Goal: Answer question/provide support

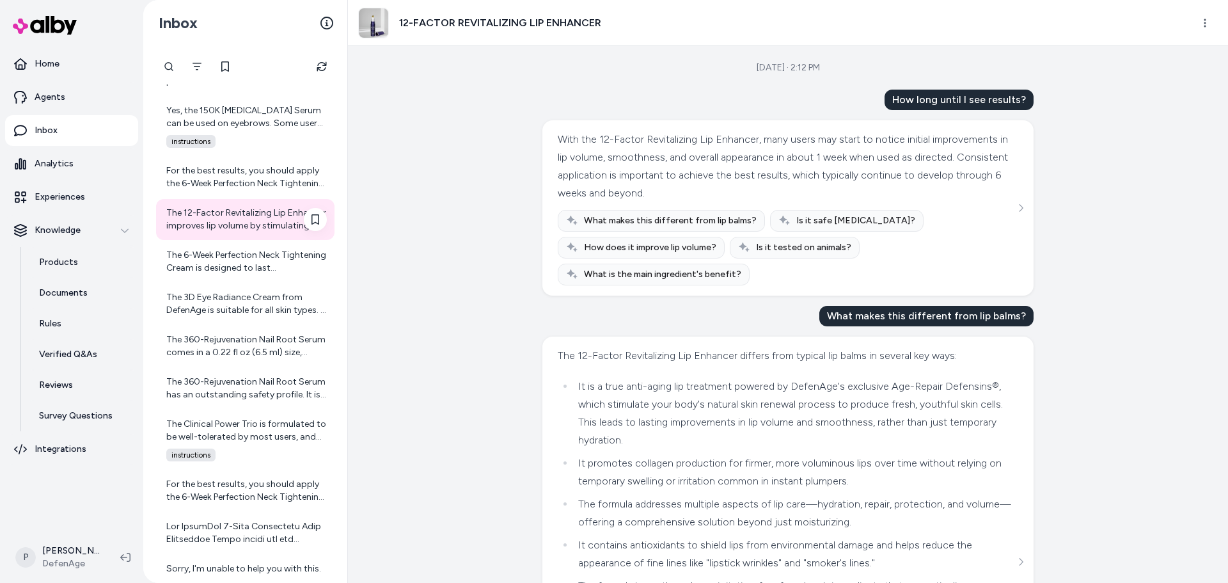
scroll to position [2188, 0]
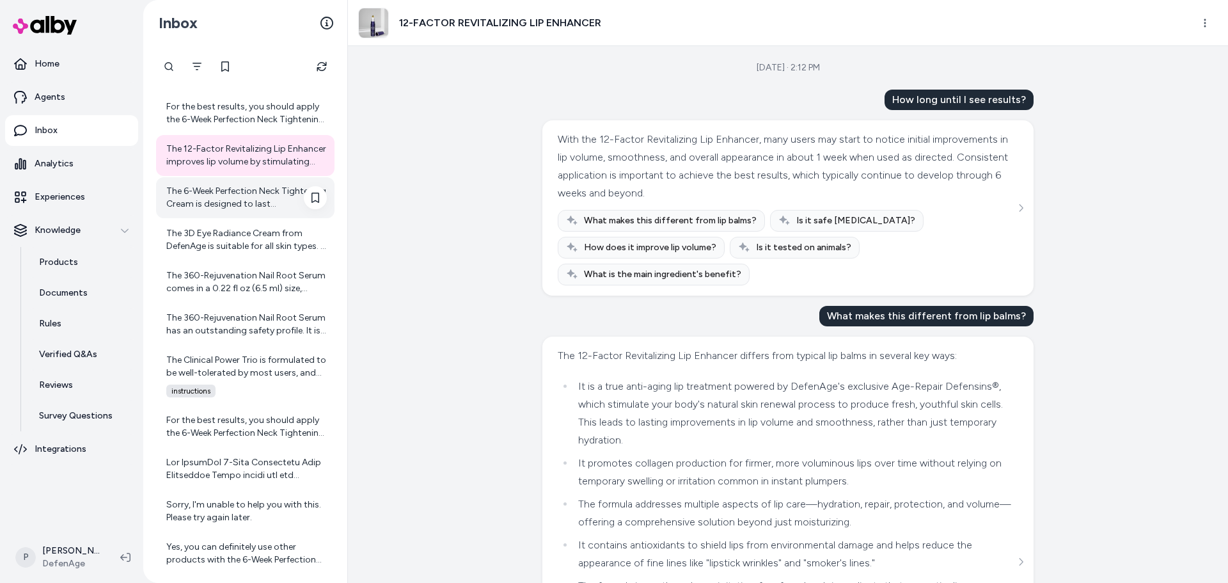
click at [237, 194] on div "The 6-Week Perfection Neck Tightening Cream is designed to last approximately s…" at bounding box center [246, 198] width 161 height 26
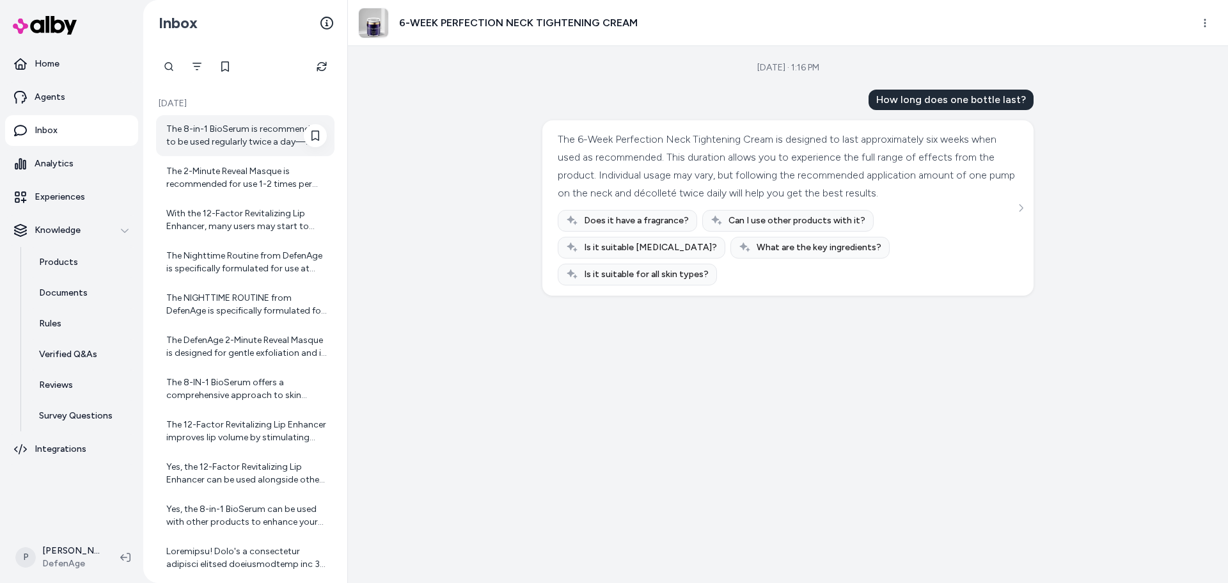
click at [217, 139] on div "The 8-in-1 BioSerum is recommended to be used regularly twice a day—morning and…" at bounding box center [246, 136] width 161 height 26
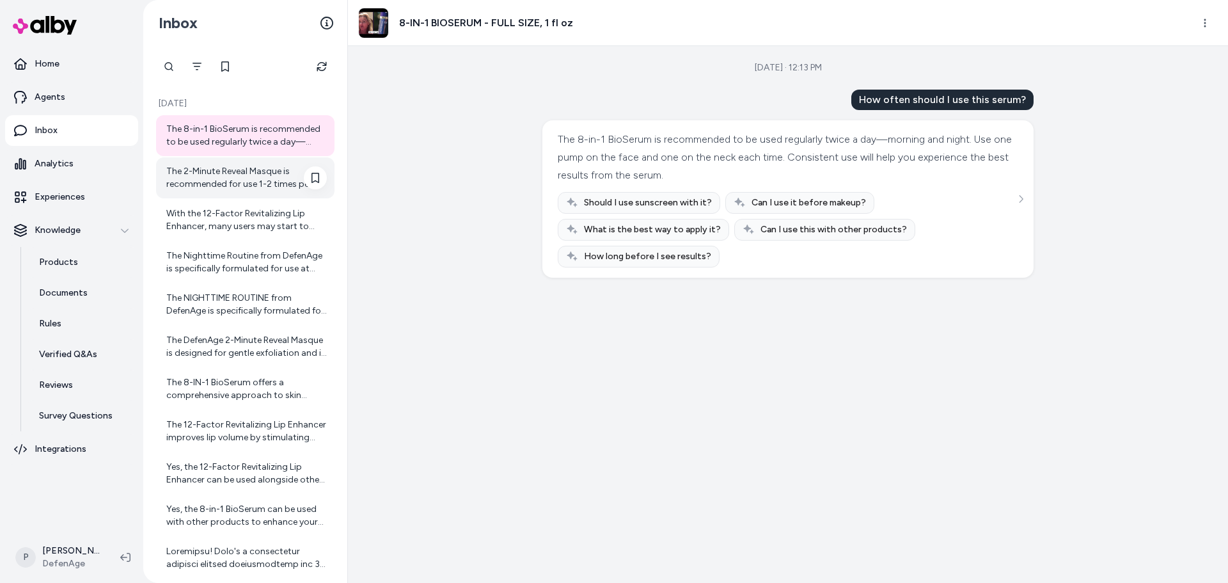
click at [214, 172] on div "The 2-Minute Reveal Masque is recommended for use 1-2 times per week. Using it …" at bounding box center [246, 178] width 161 height 26
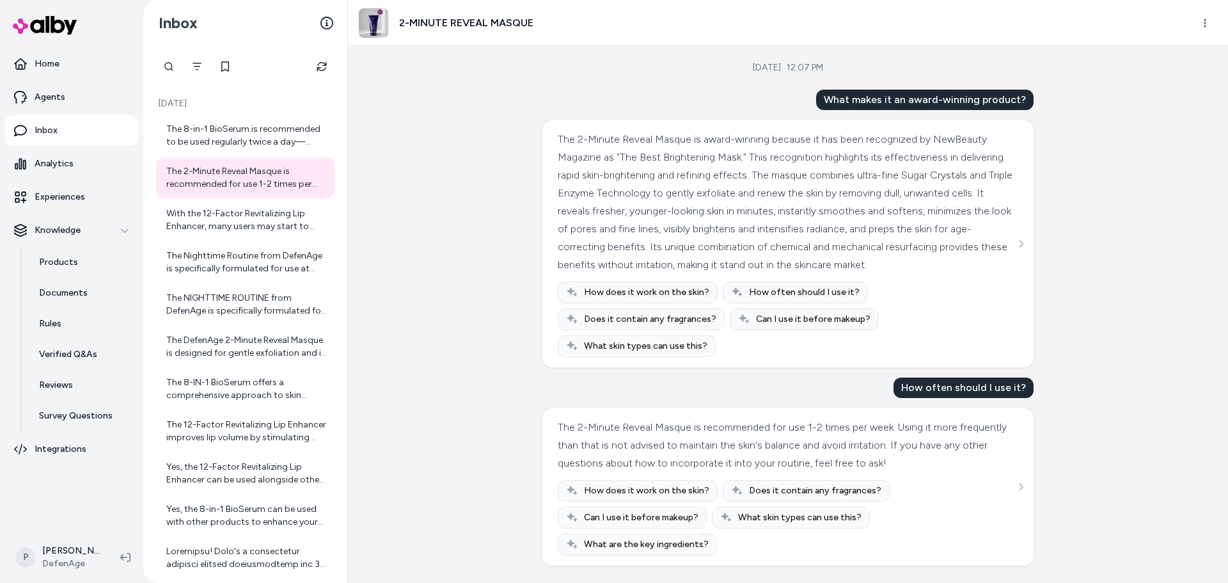
scroll to position [16, 0]
click at [249, 220] on div "With the 12-Factor Revitalizing Lip Enhancer, many users may start to notice in…" at bounding box center [246, 220] width 161 height 26
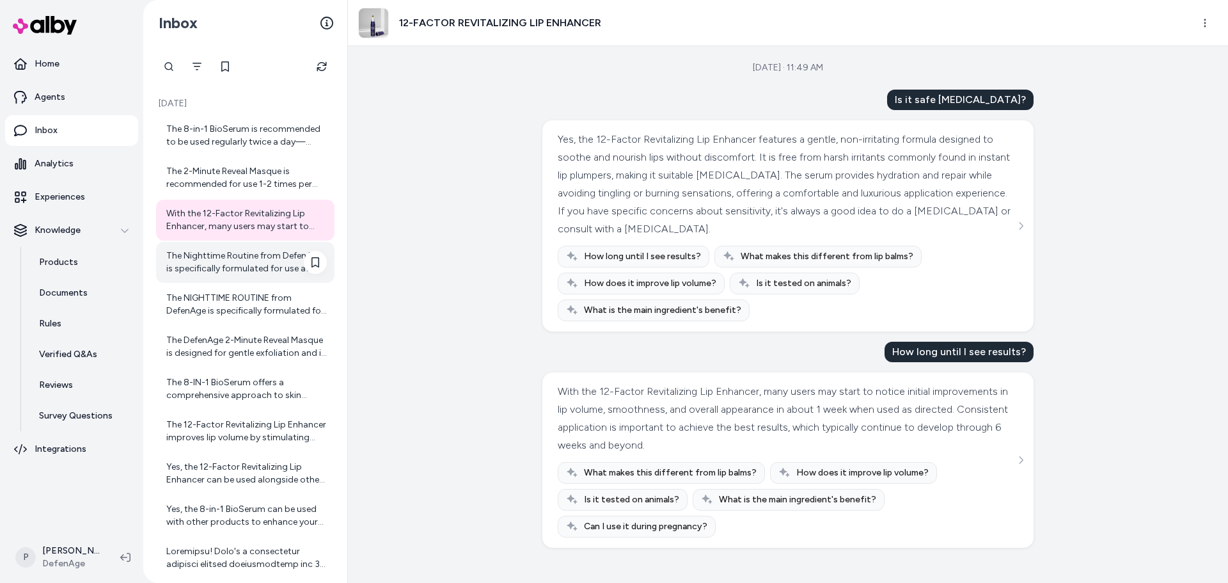
click at [253, 253] on div "The Nighttime Routine from DefenAge is specifically formulated for use at night…" at bounding box center [246, 262] width 161 height 26
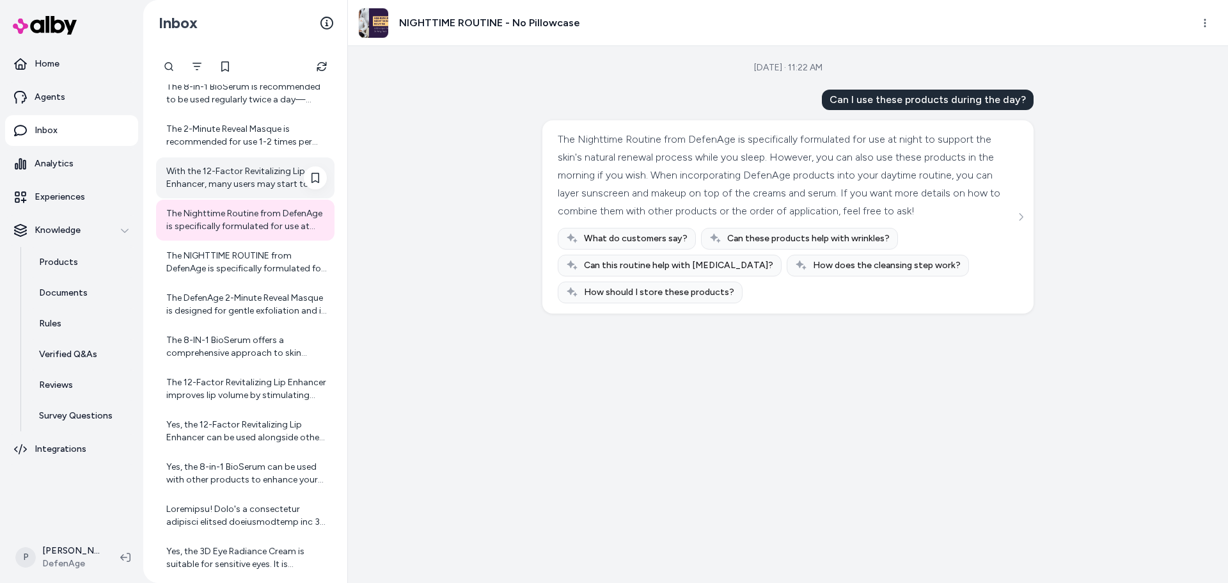
scroll to position [64, 0]
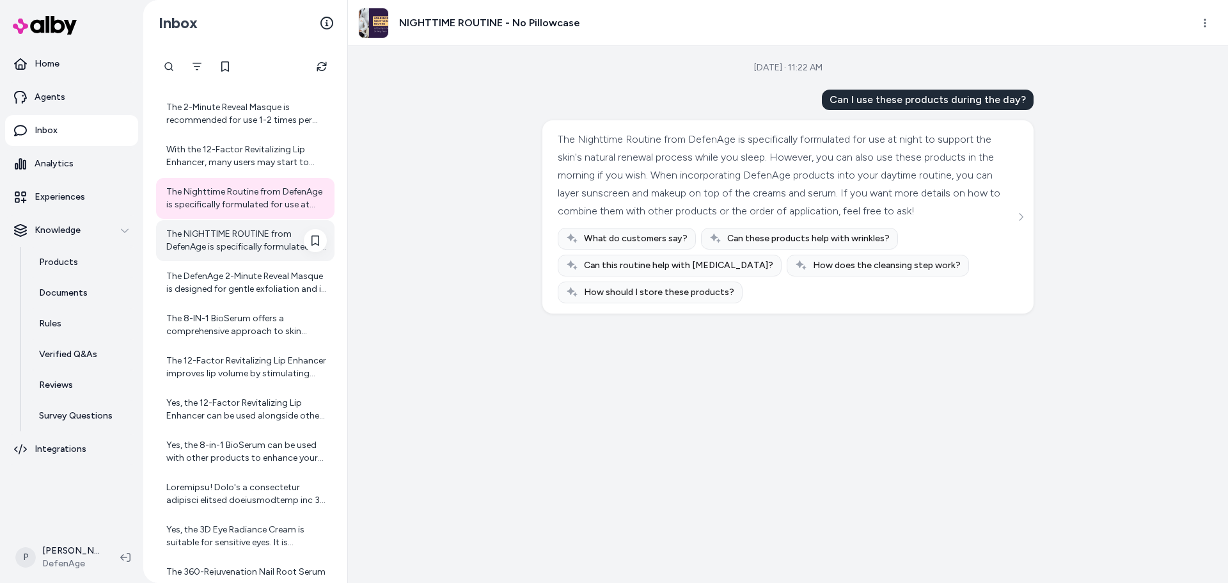
click at [251, 241] on div "The NIGHTTIME ROUTINE from DefenAge is specifically formulated for use at night…" at bounding box center [246, 241] width 161 height 26
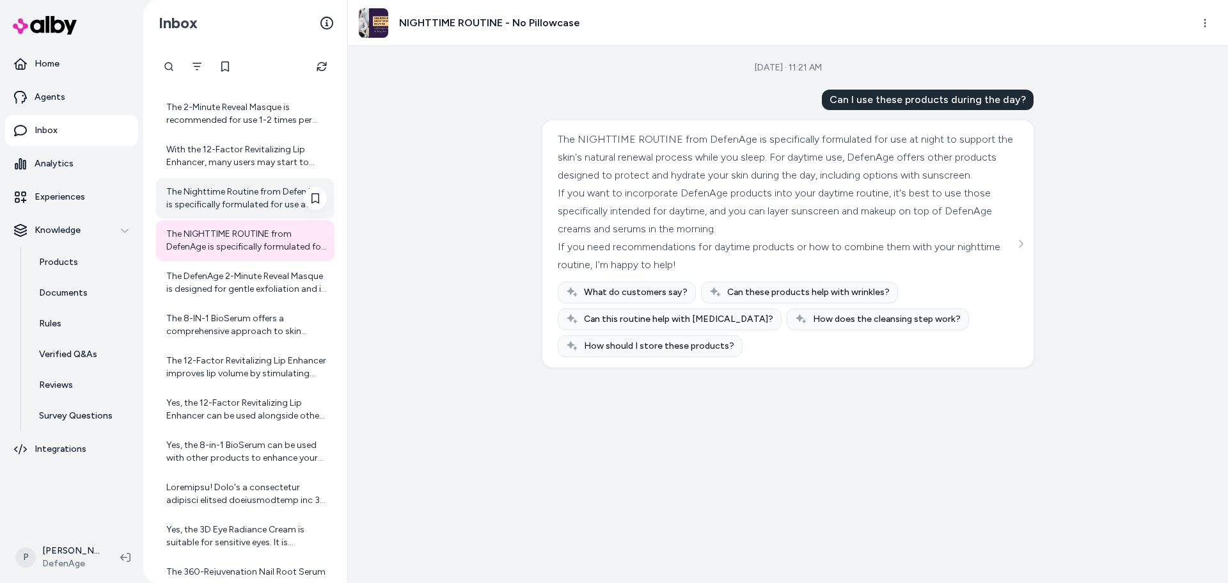
click at [246, 202] on div "The Nighttime Routine from DefenAge is specifically formulated for use at night…" at bounding box center [246, 198] width 161 height 26
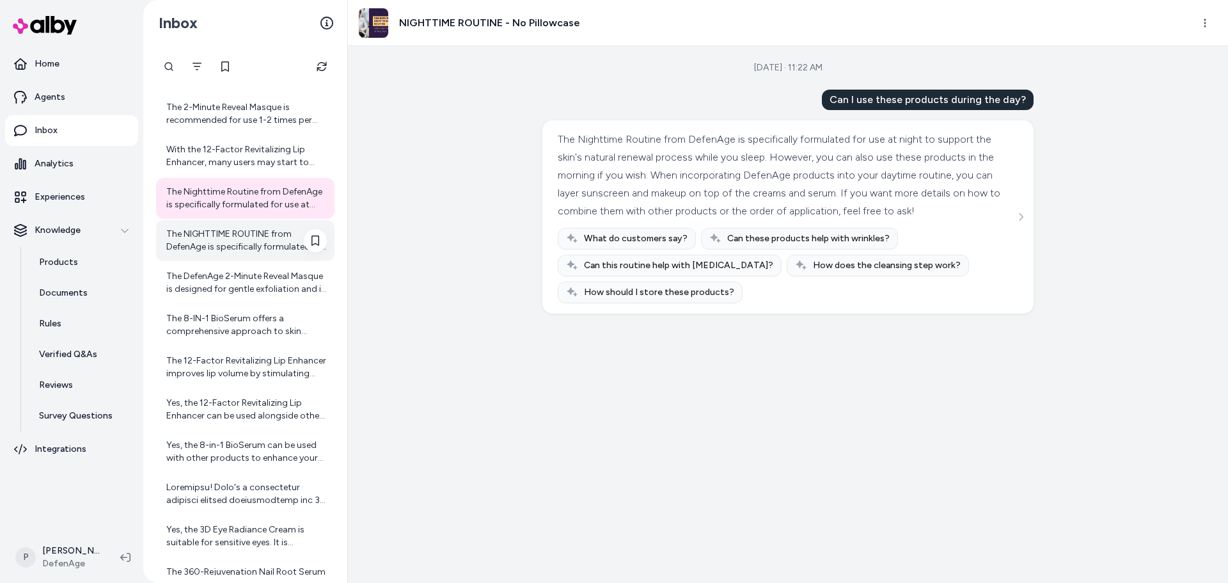
click at [249, 243] on div "The NIGHTTIME ROUTINE from DefenAge is specifically formulated for use at night…" at bounding box center [246, 241] width 161 height 26
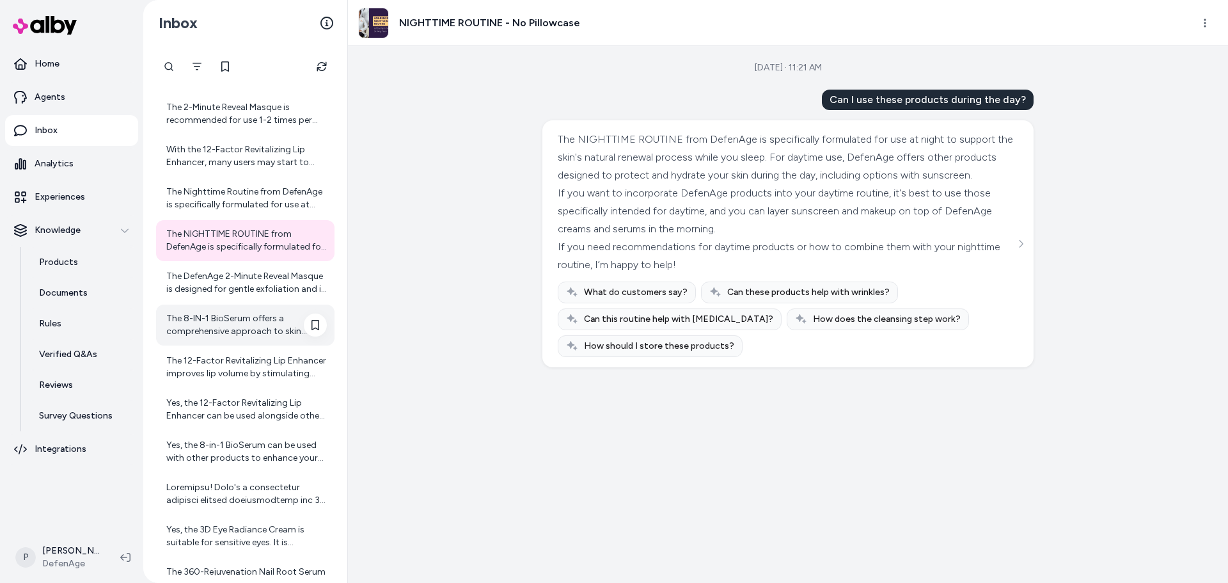
click at [194, 308] on div "The 8-IN-1 BioSerum offers a comprehensive approach to skin rejuvenation with m…" at bounding box center [245, 324] width 178 height 41
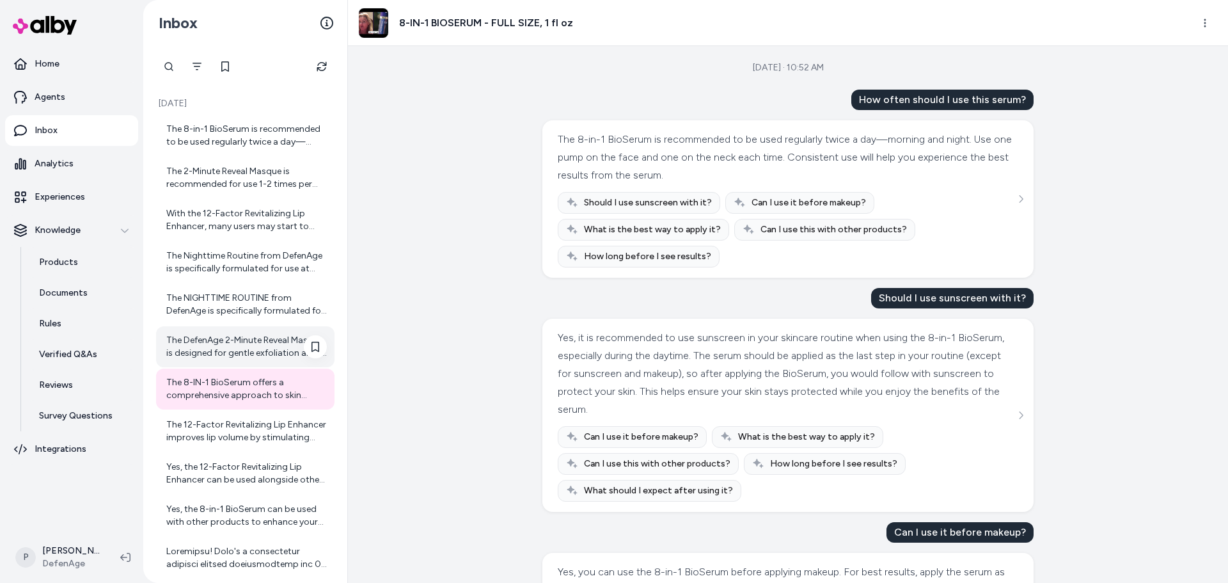
click at [248, 326] on div "The DefenAge 2-Minute Reveal Masque is designed for gentle exfoliation and is r…" at bounding box center [245, 346] width 178 height 41
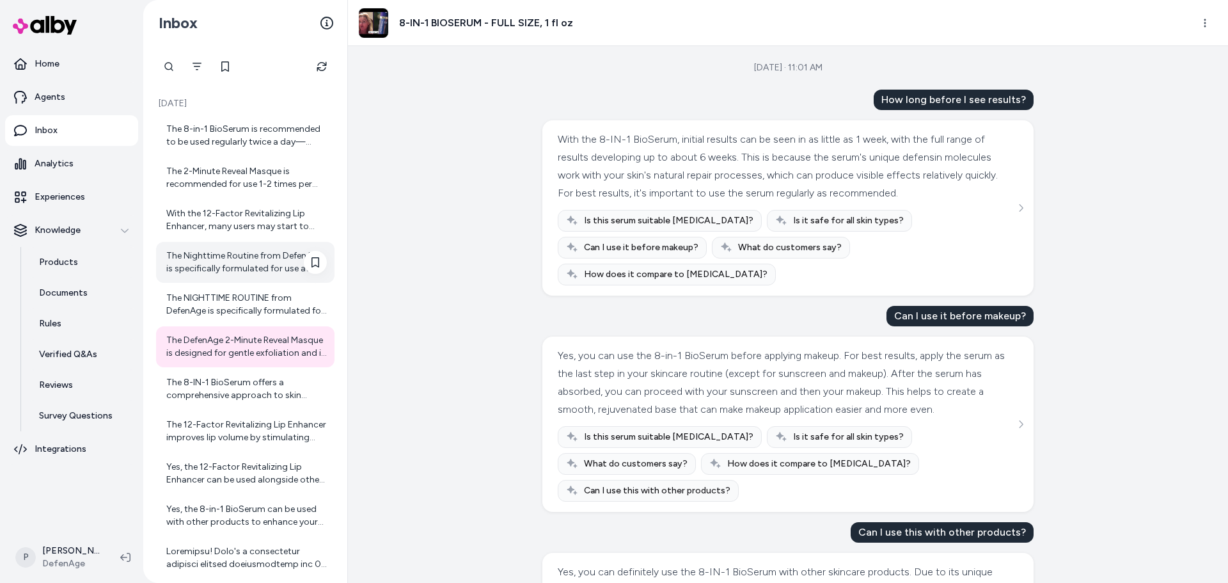
click at [258, 244] on div "The Nighttime Routine from DefenAge is specifically formulated for use at night…" at bounding box center [245, 262] width 178 height 41
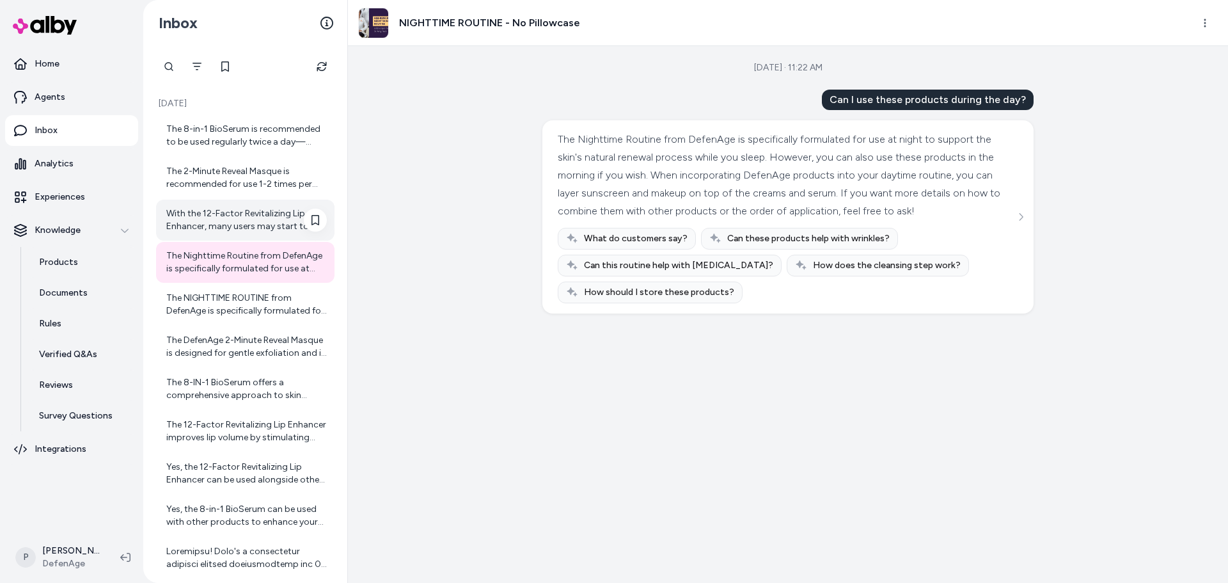
click at [265, 213] on div "With the 12-Factor Revitalizing Lip Enhancer, many users may start to notice in…" at bounding box center [246, 220] width 161 height 26
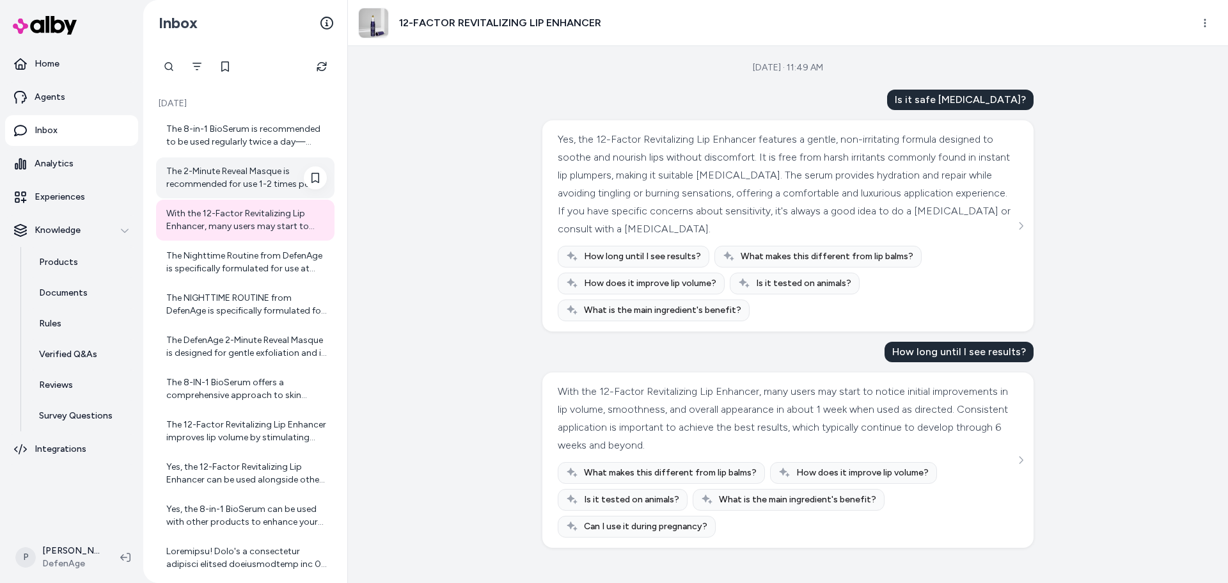
click at [258, 177] on div "The 2-Minute Reveal Masque is recommended for use 1-2 times per week. Using it …" at bounding box center [246, 178] width 161 height 26
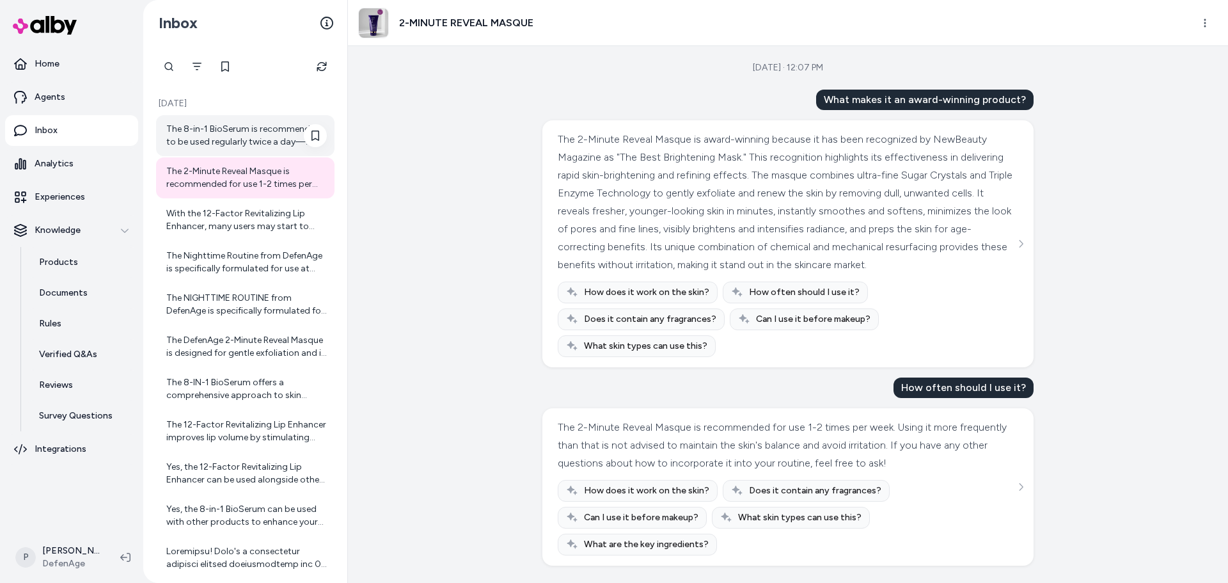
click at [258, 125] on div "The 8-in-1 BioSerum is recommended to be used regularly twice a day—morning and…" at bounding box center [246, 136] width 161 height 26
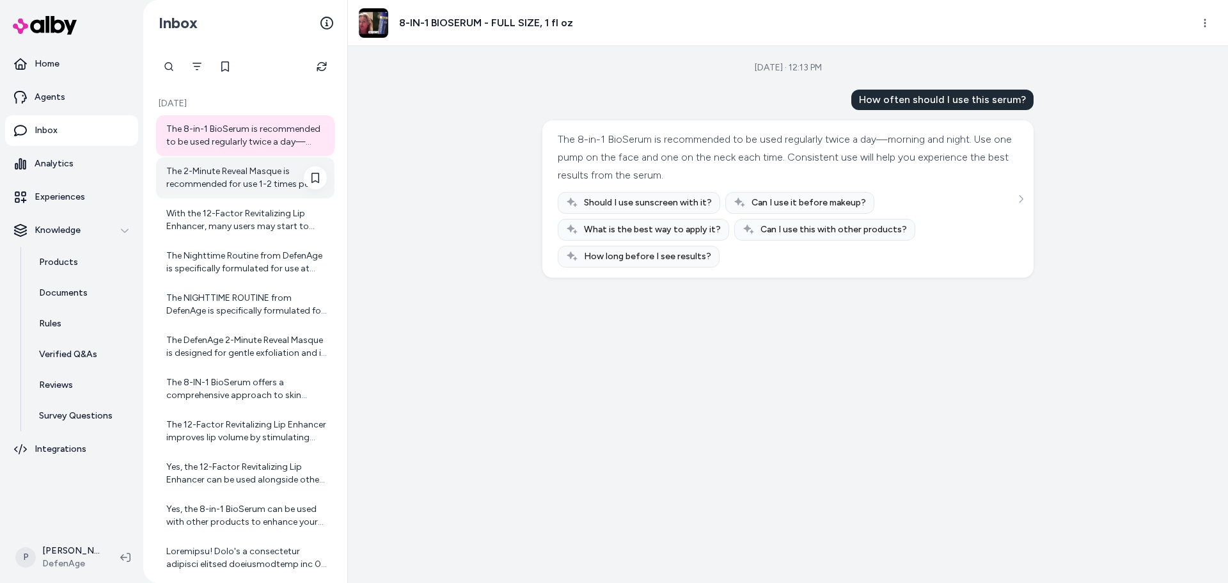
click at [245, 172] on div "The 2-Minute Reveal Masque is recommended for use 1-2 times per week. Using it …" at bounding box center [246, 178] width 161 height 26
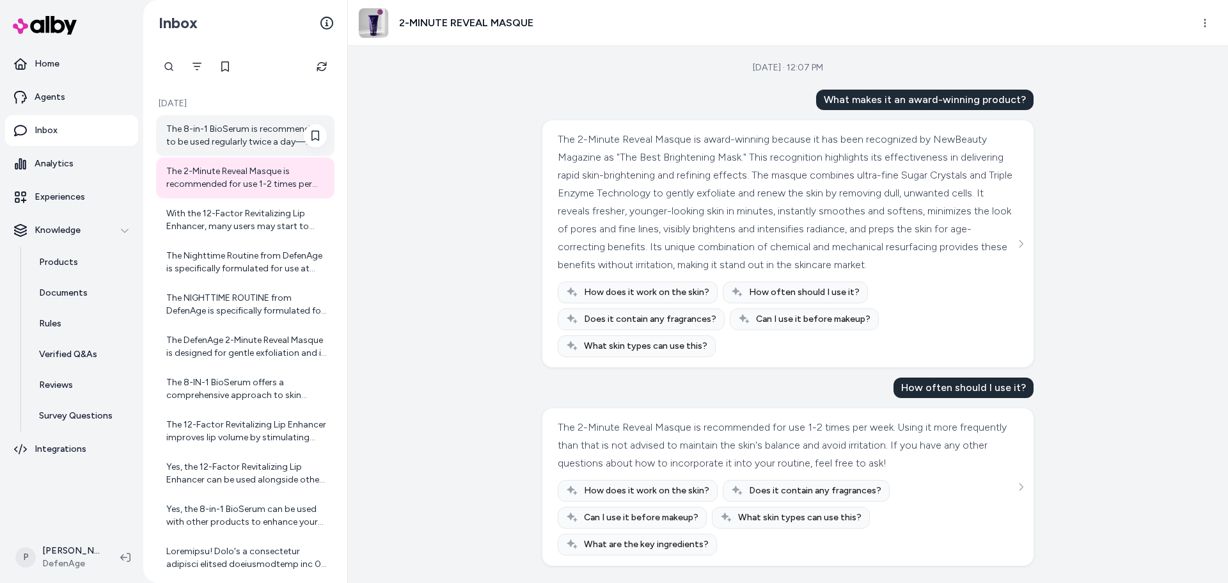
click at [271, 137] on div "The 8-in-1 BioSerum is recommended to be used regularly twice a day—morning and…" at bounding box center [246, 136] width 161 height 26
